Goal: Information Seeking & Learning: Learn about a topic

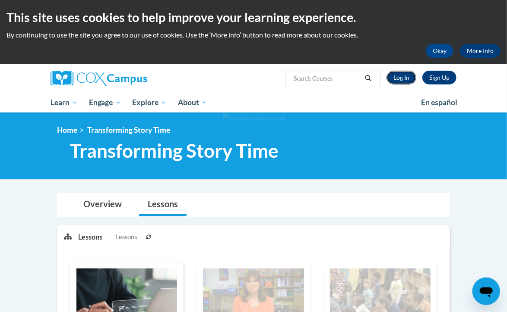
click at [399, 73] on link "Log In" at bounding box center [401, 78] width 30 height 14
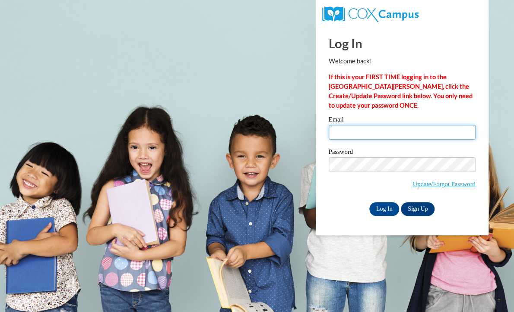
click at [391, 129] on input "Email" at bounding box center [401, 132] width 147 height 15
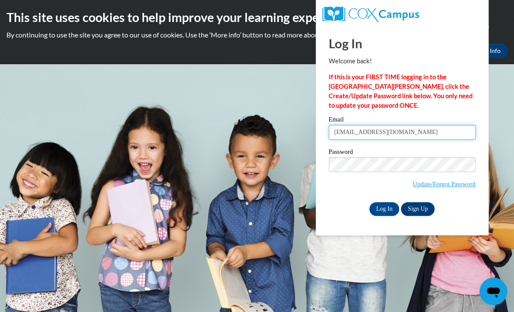
type input "bfcdcpat.hs@gmail.com"
click at [369, 202] on input "Log In" at bounding box center [384, 209] width 30 height 14
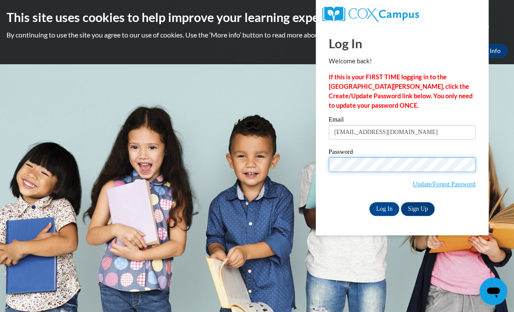
click at [369, 202] on input "Log In" at bounding box center [384, 209] width 30 height 14
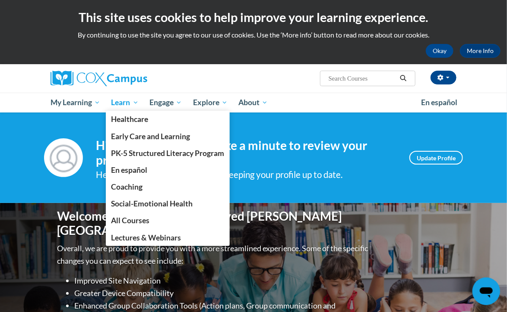
click at [126, 98] on span "Learn" at bounding box center [124, 103] width 27 height 10
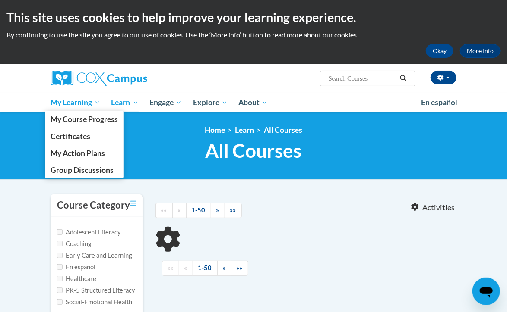
click at [79, 100] on span "My Learning" at bounding box center [75, 103] width 50 height 10
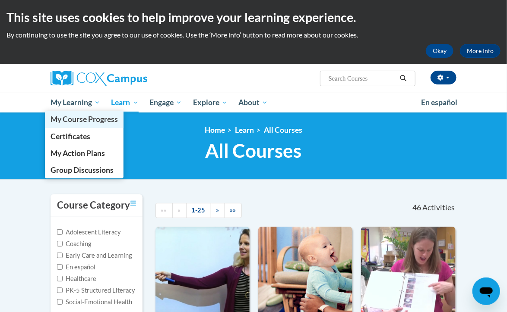
click at [103, 119] on span "My Course Progress" at bounding box center [83, 119] width 67 height 9
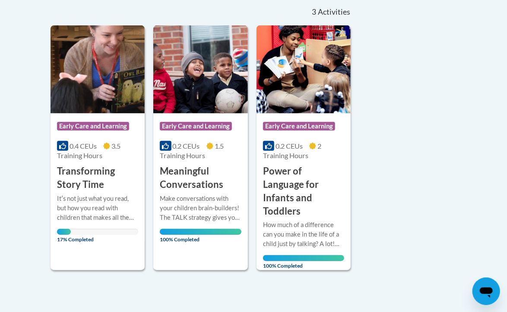
scroll to position [197, 0]
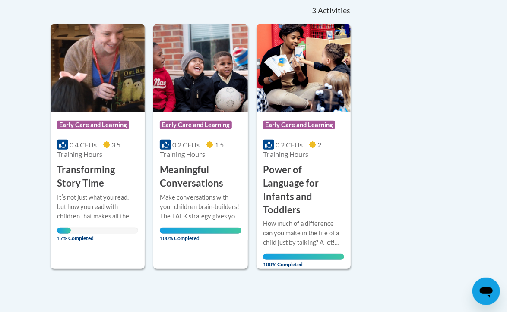
click at [107, 225] on div "Itʹs not just what you read, but how you read with children that makes all the …" at bounding box center [97, 213] width 81 height 41
click at [124, 199] on div "Itʹs not just what you read, but how you read with children that makes all the …" at bounding box center [97, 207] width 81 height 28
click at [88, 191] on div "More Info Open Itʹs not just what you read, but how you read with children that…" at bounding box center [97, 215] width 94 height 50
click at [90, 176] on h3 "Transforming Story Time" at bounding box center [97, 177] width 81 height 27
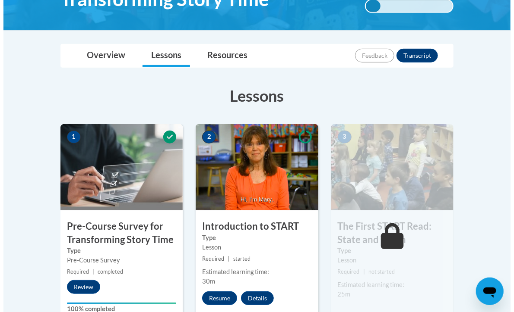
scroll to position [176, 0]
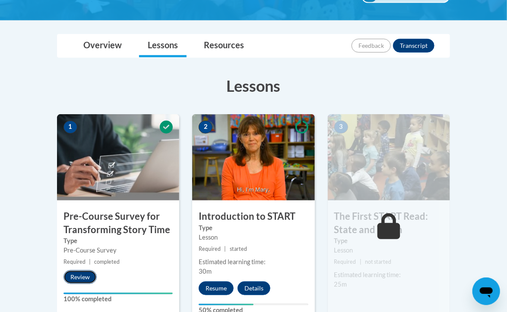
click at [81, 277] on button "Review" at bounding box center [79, 278] width 33 height 14
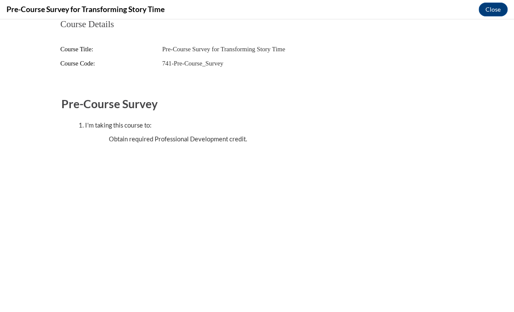
scroll to position [0, 0]
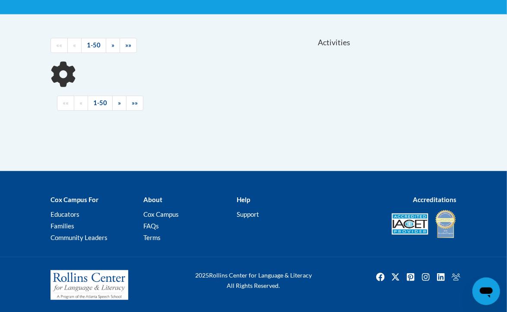
scroll to position [166, 0]
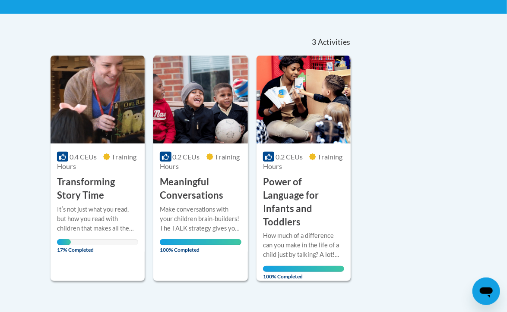
click at [98, 212] on div "Itʹs not just what you read, but how you read with children that makes all the …" at bounding box center [97, 219] width 81 height 28
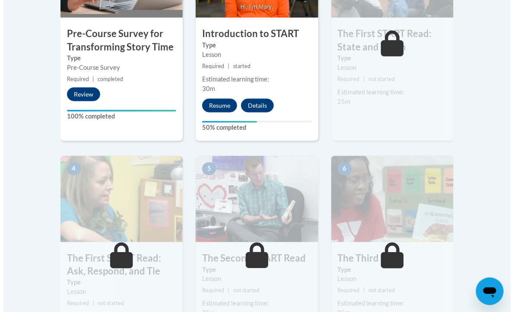
scroll to position [357, 0]
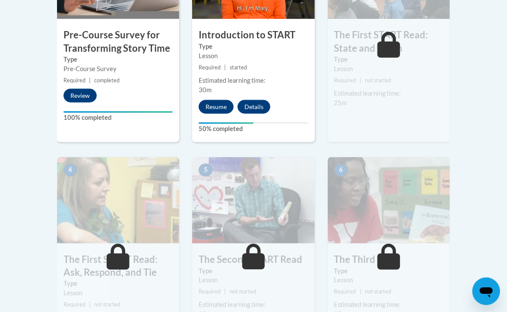
click at [215, 106] on button "Resume" at bounding box center [216, 107] width 35 height 14
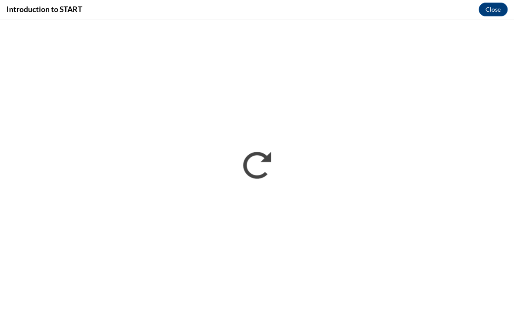
scroll to position [0, 0]
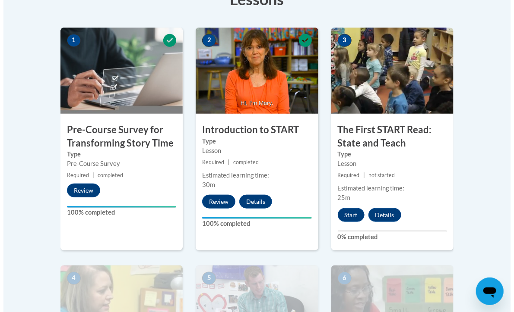
scroll to position [273, 0]
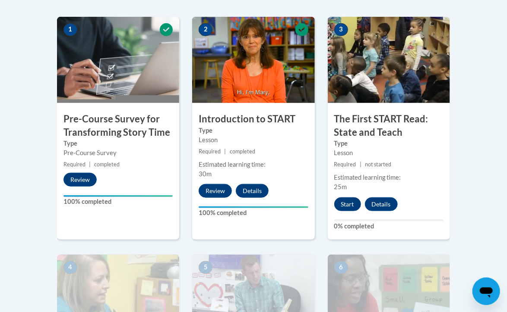
click at [352, 203] on button "Start" at bounding box center [347, 205] width 27 height 14
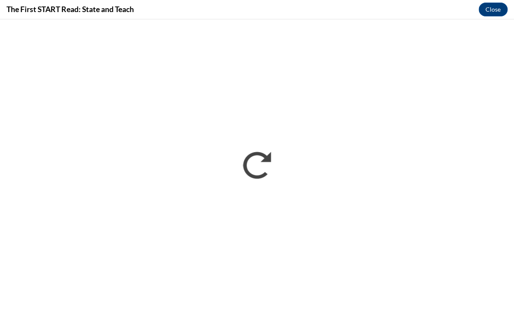
scroll to position [0, 0]
